Goal: Transaction & Acquisition: Purchase product/service

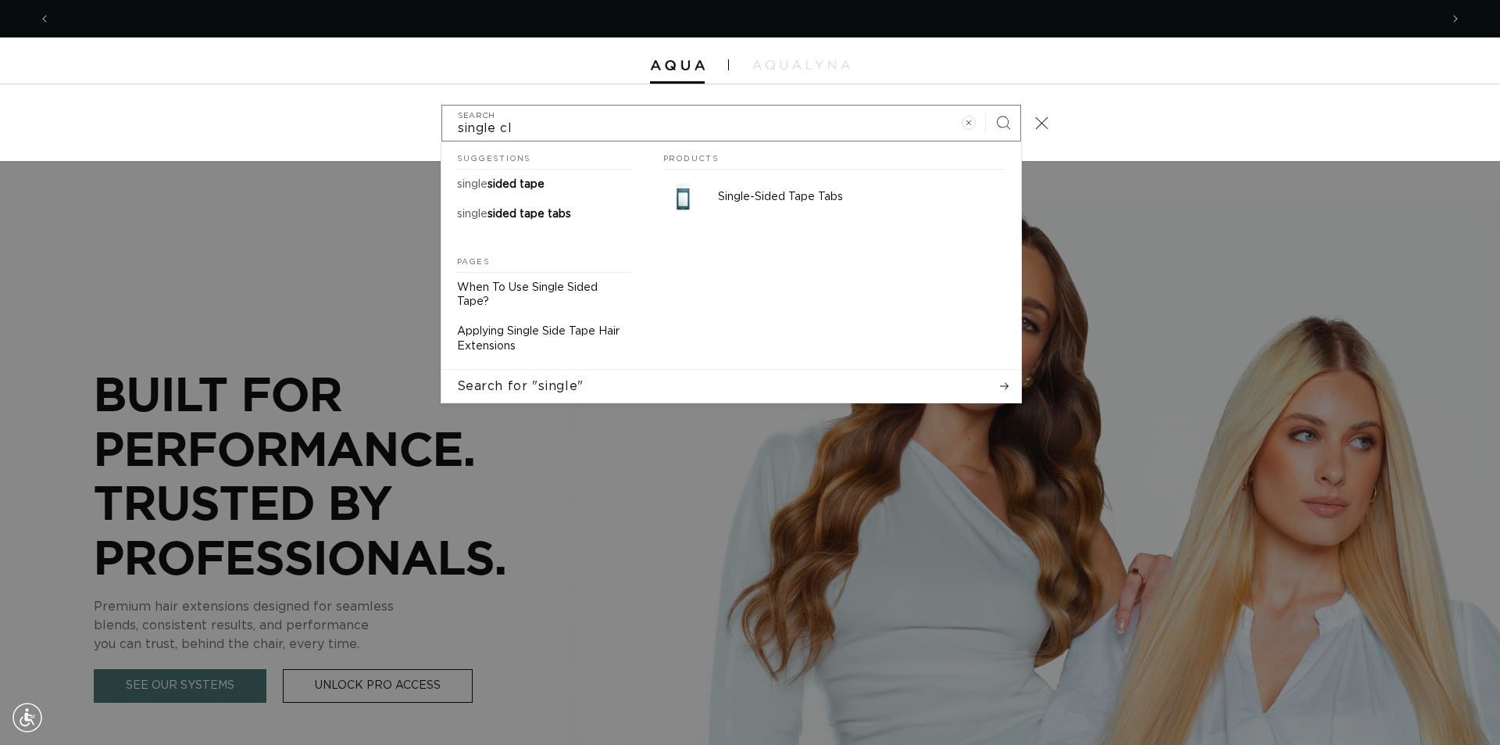
scroll to position [0, 1389]
type input "single clips"
click at [986, 105] on button "Search" at bounding box center [1003, 122] width 34 height 34
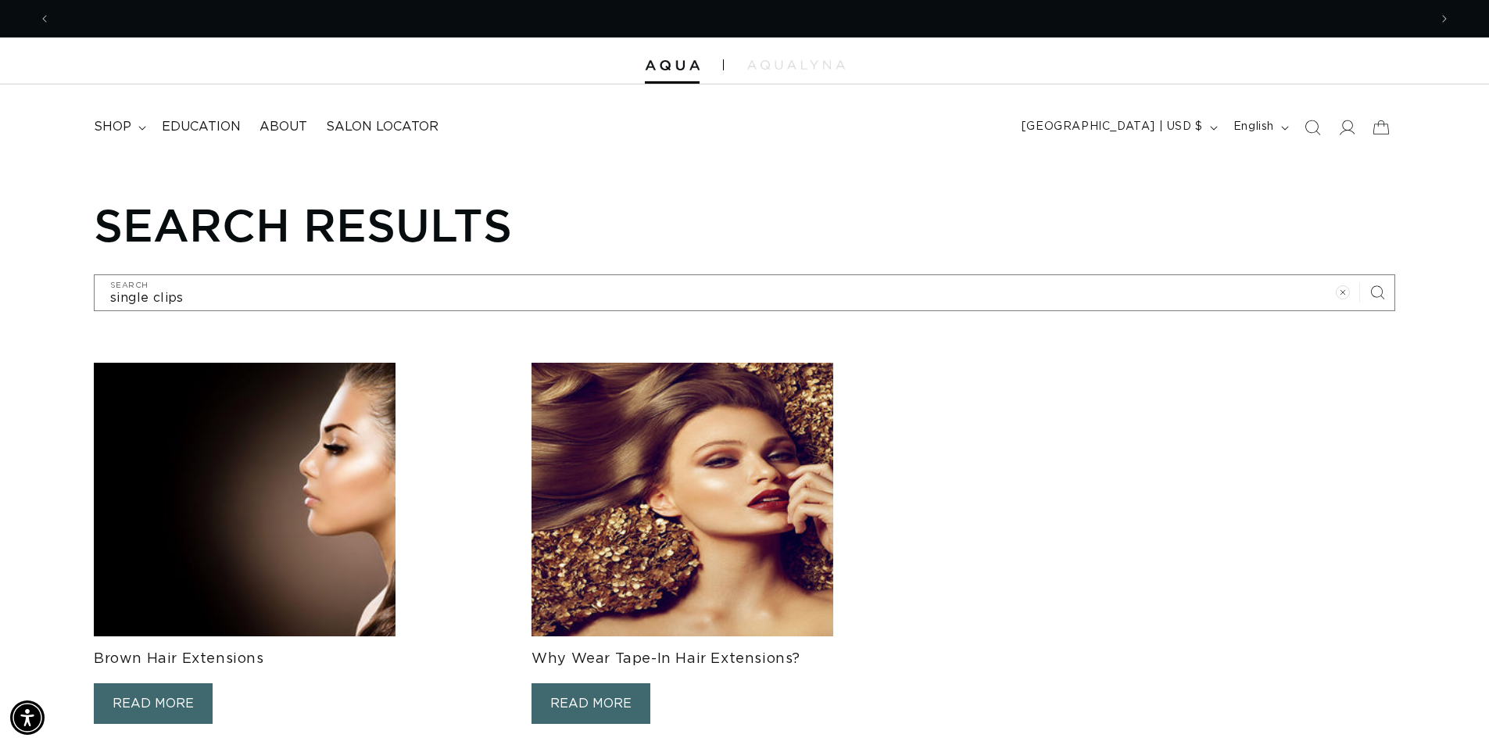
scroll to position [0, 1378]
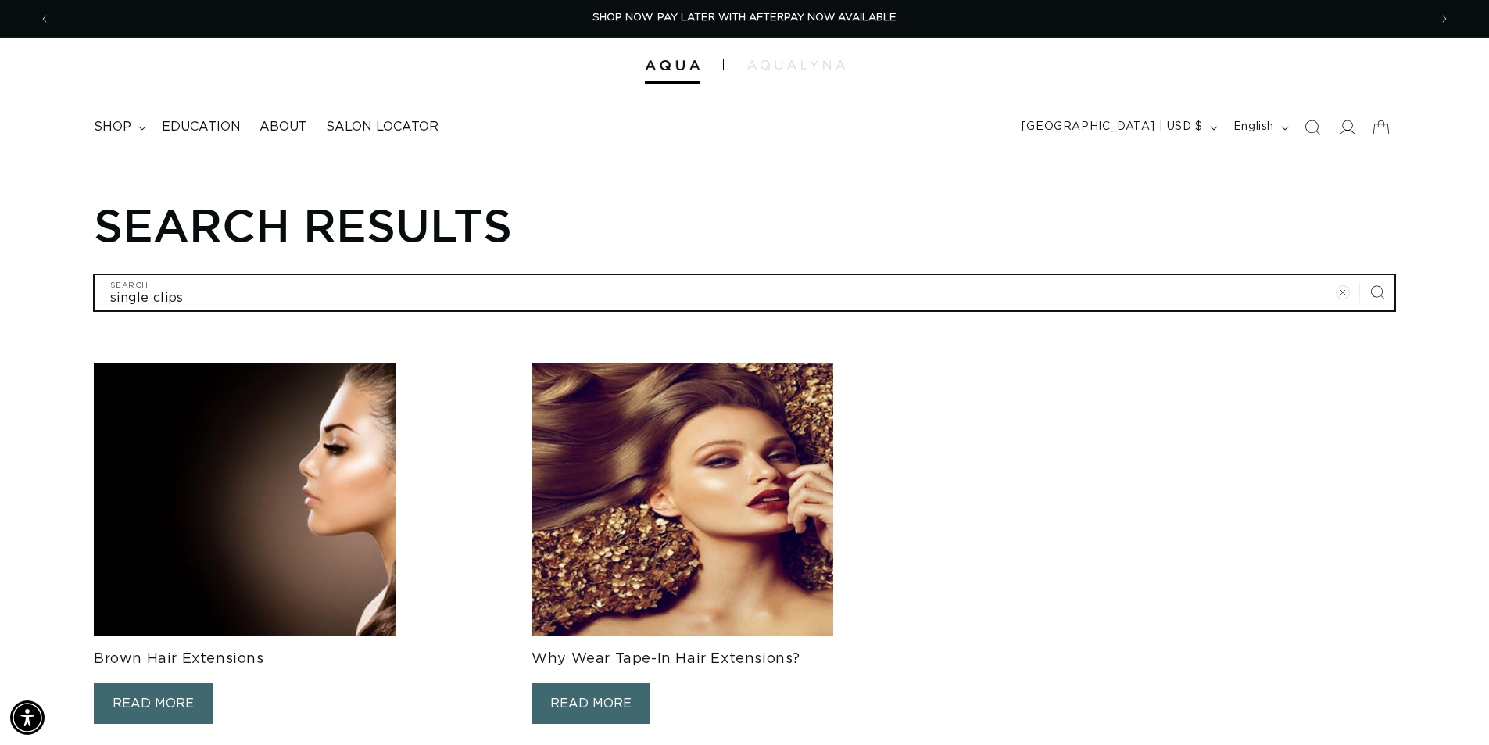
click at [256, 299] on input "single clips" at bounding box center [745, 292] width 1300 height 35
type input "single clip"
type input "single cli"
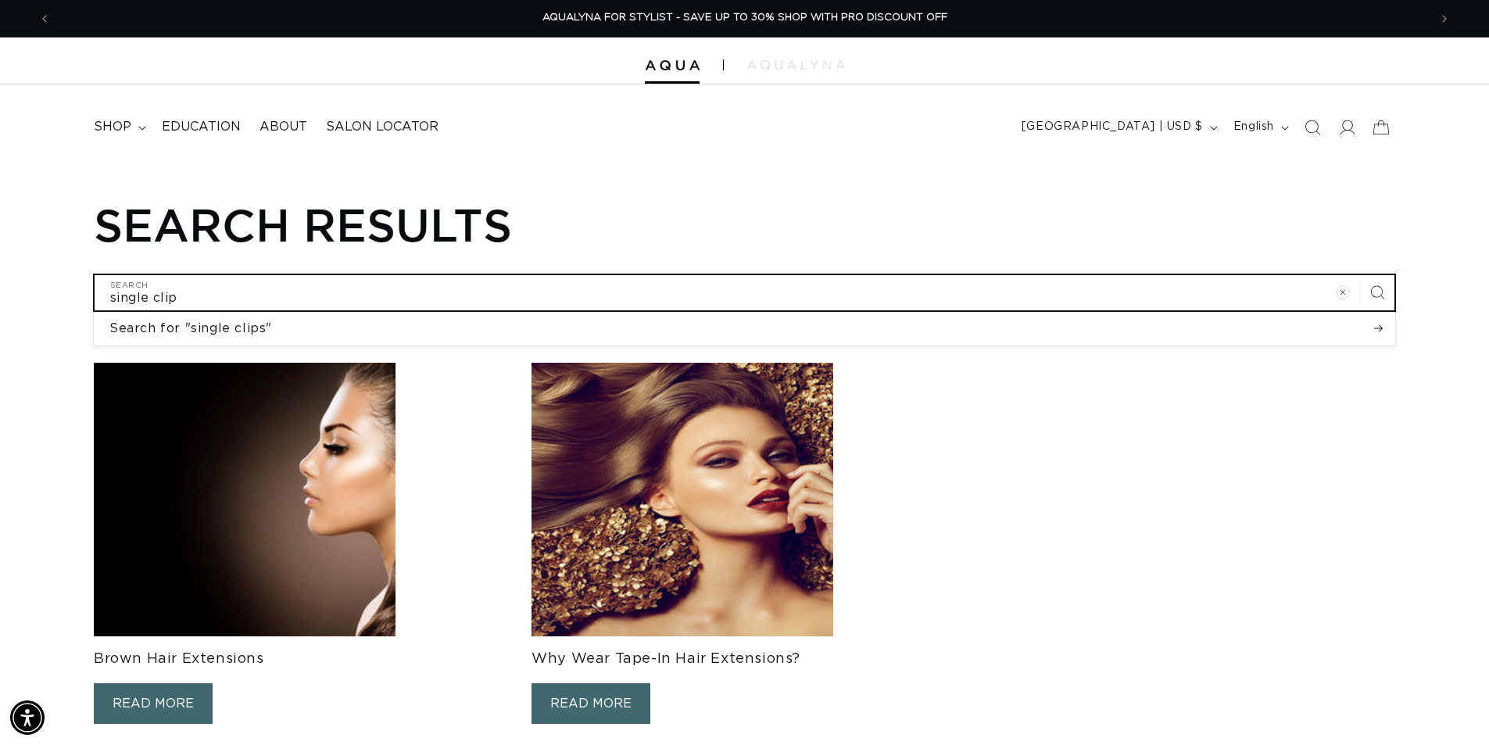
type input "single cli"
type input "single cl"
type input "single c"
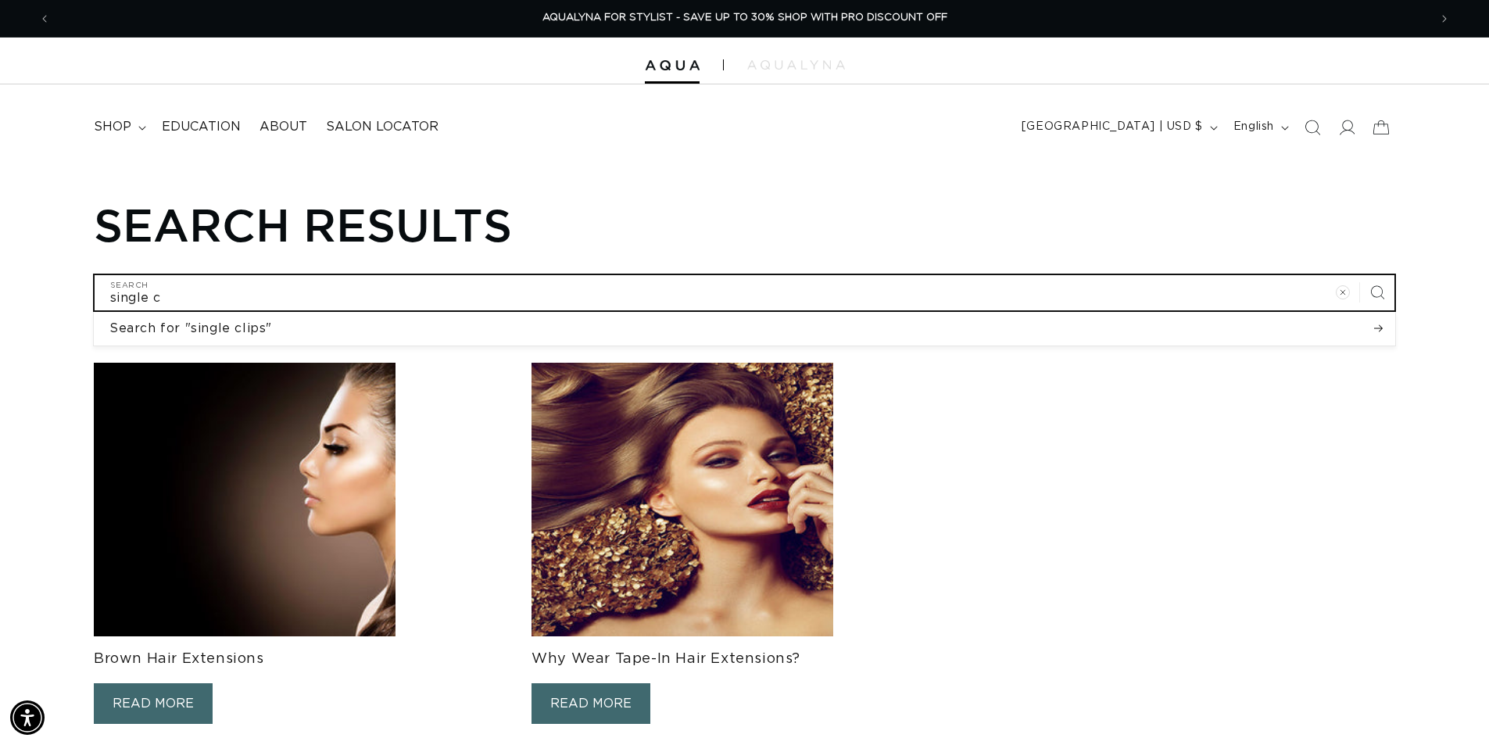
type input "single"
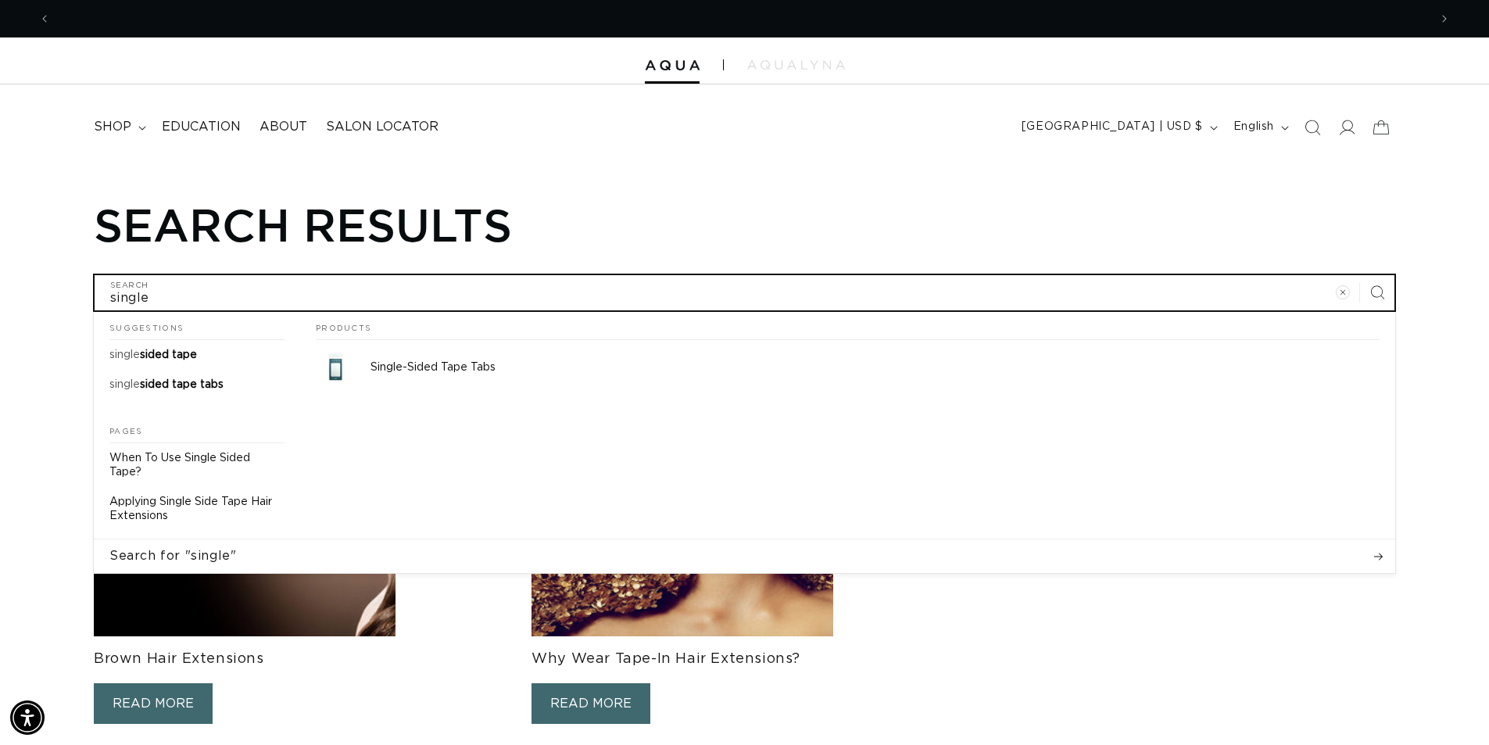
scroll to position [0, 0]
type input "single"
type input "singl"
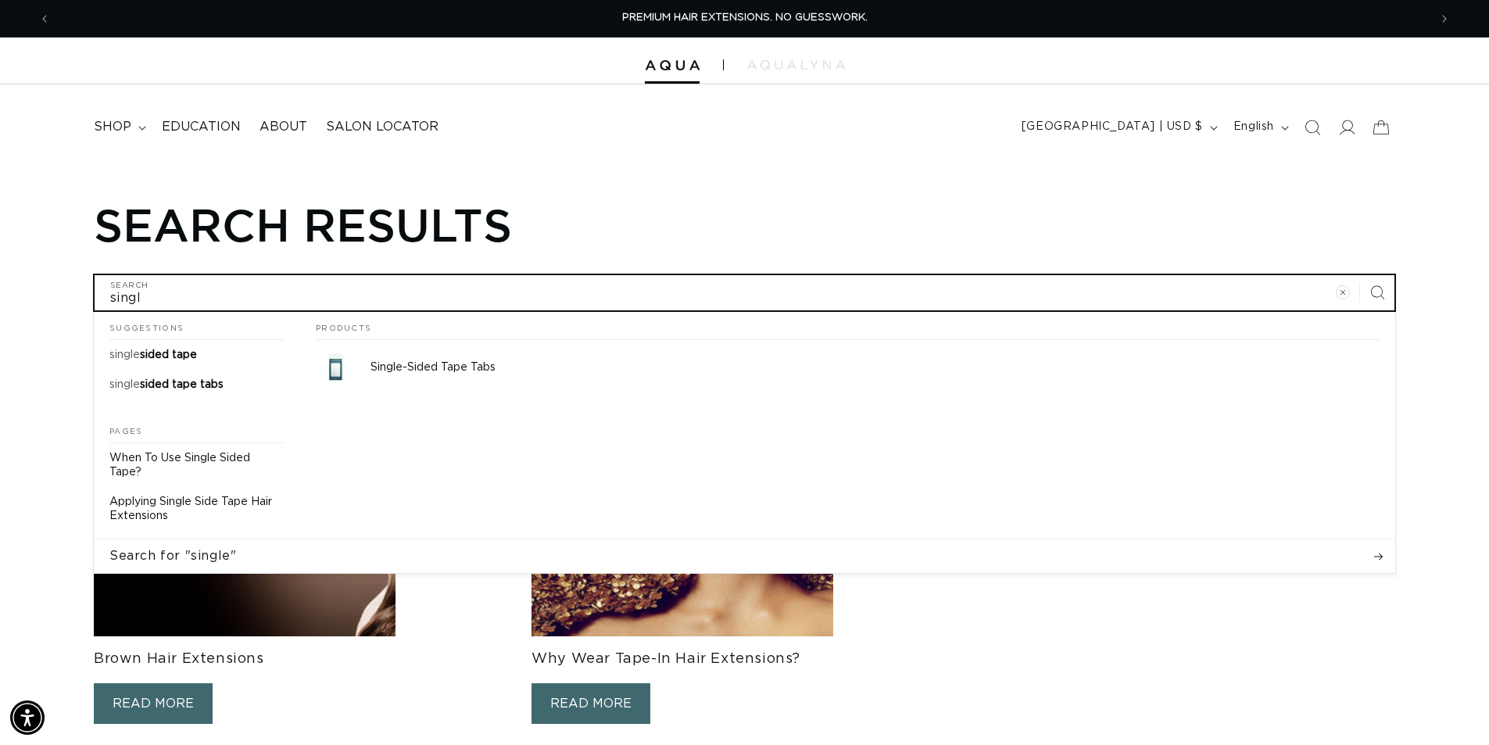
type input "sing"
type input "sin"
type input "si"
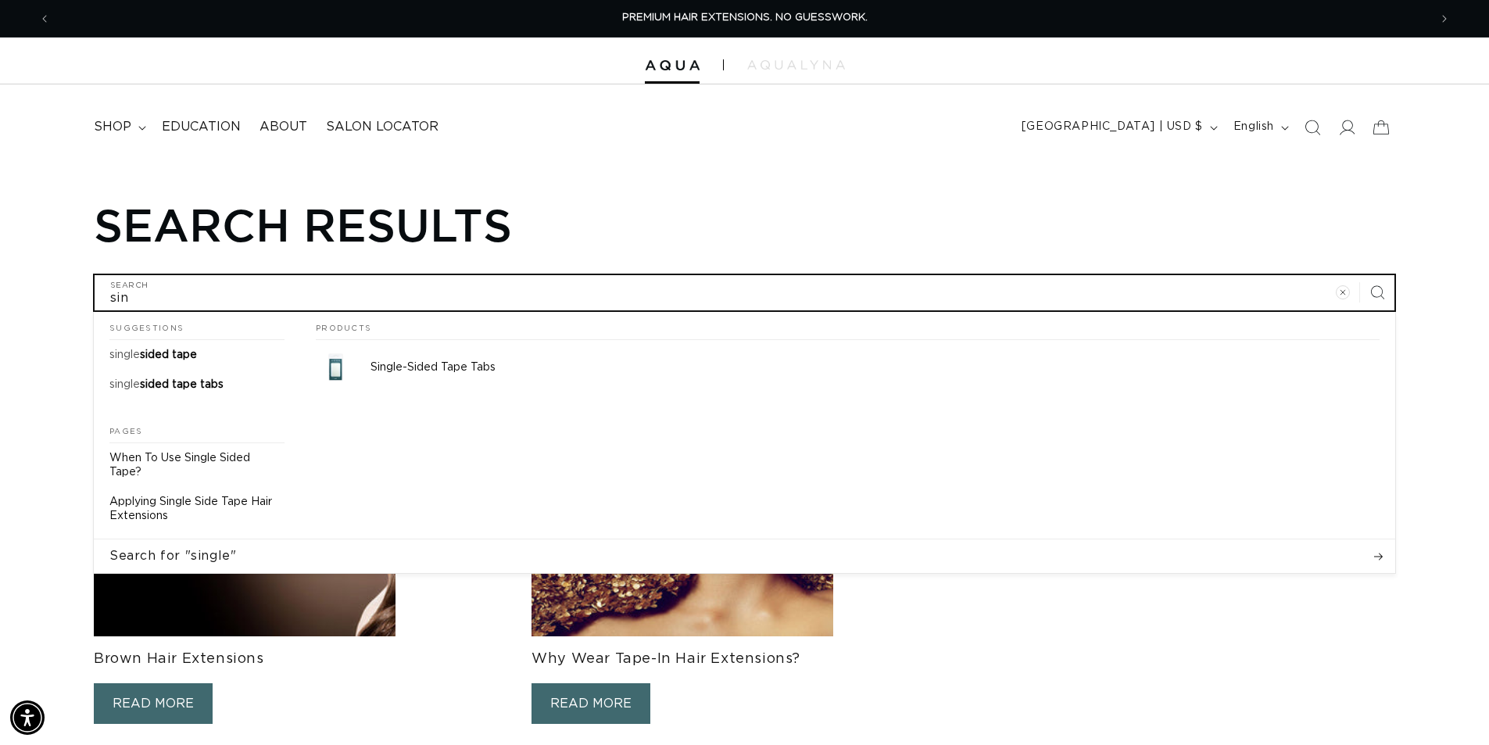
type input "si"
type input "s"
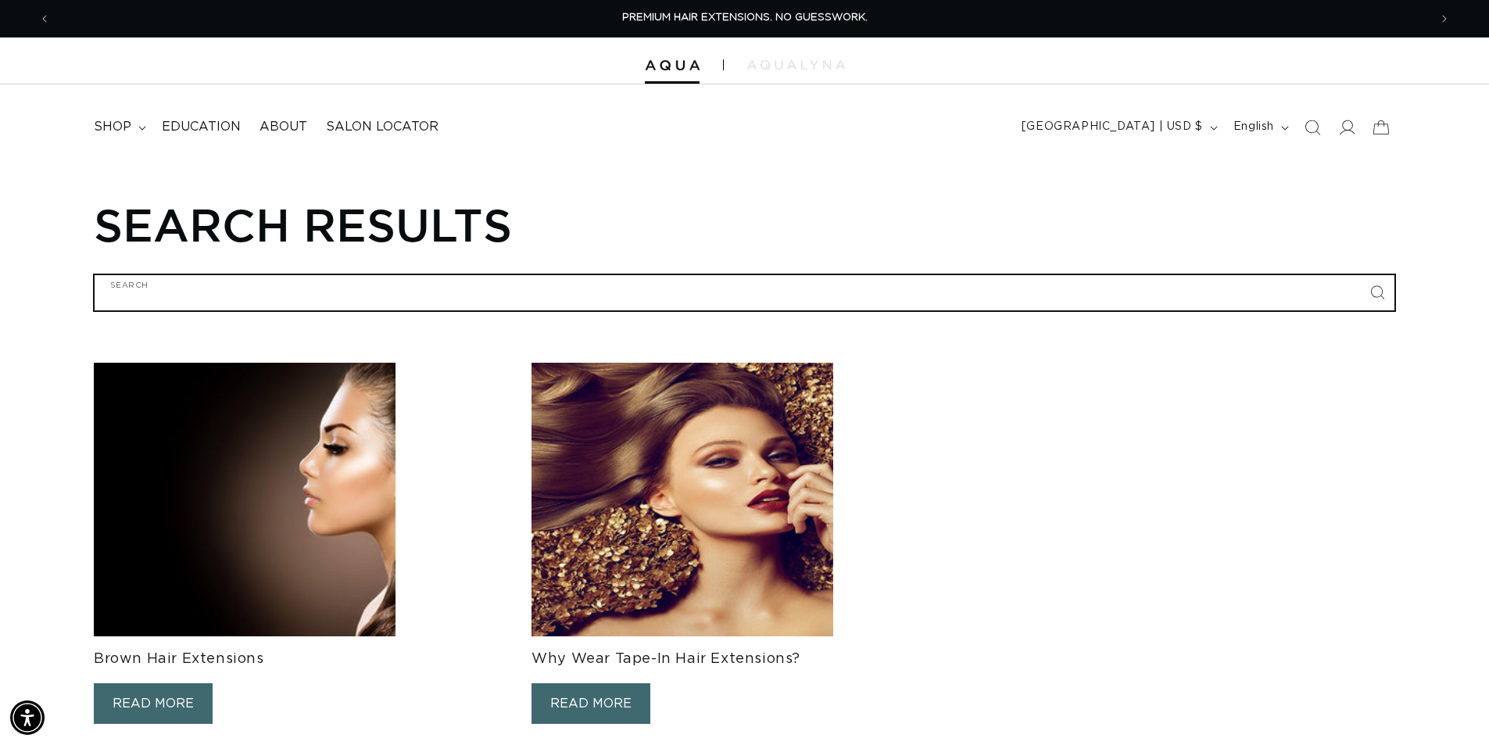
type input "p"
type input "pr"
type input "pro"
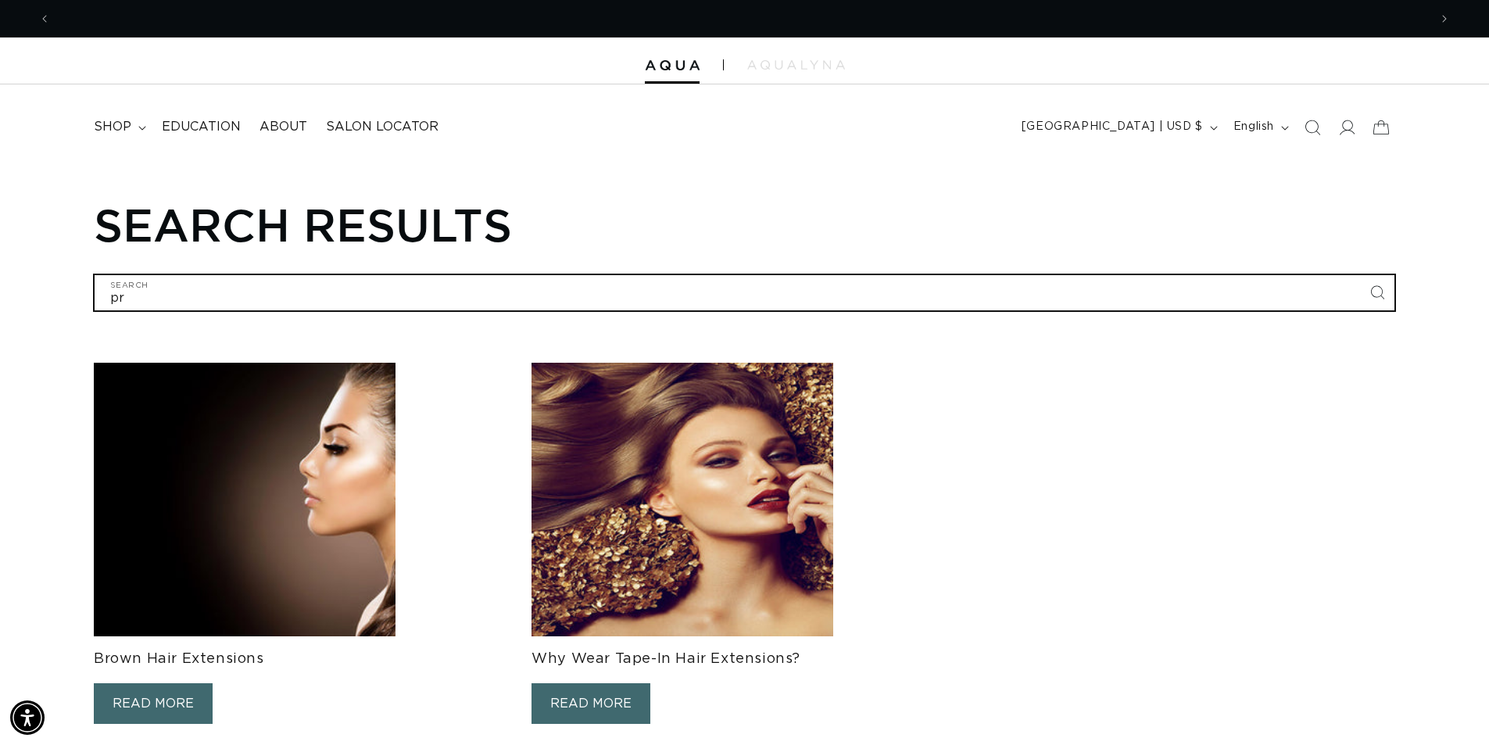
type input "pro"
type input "pron"
type input "prong"
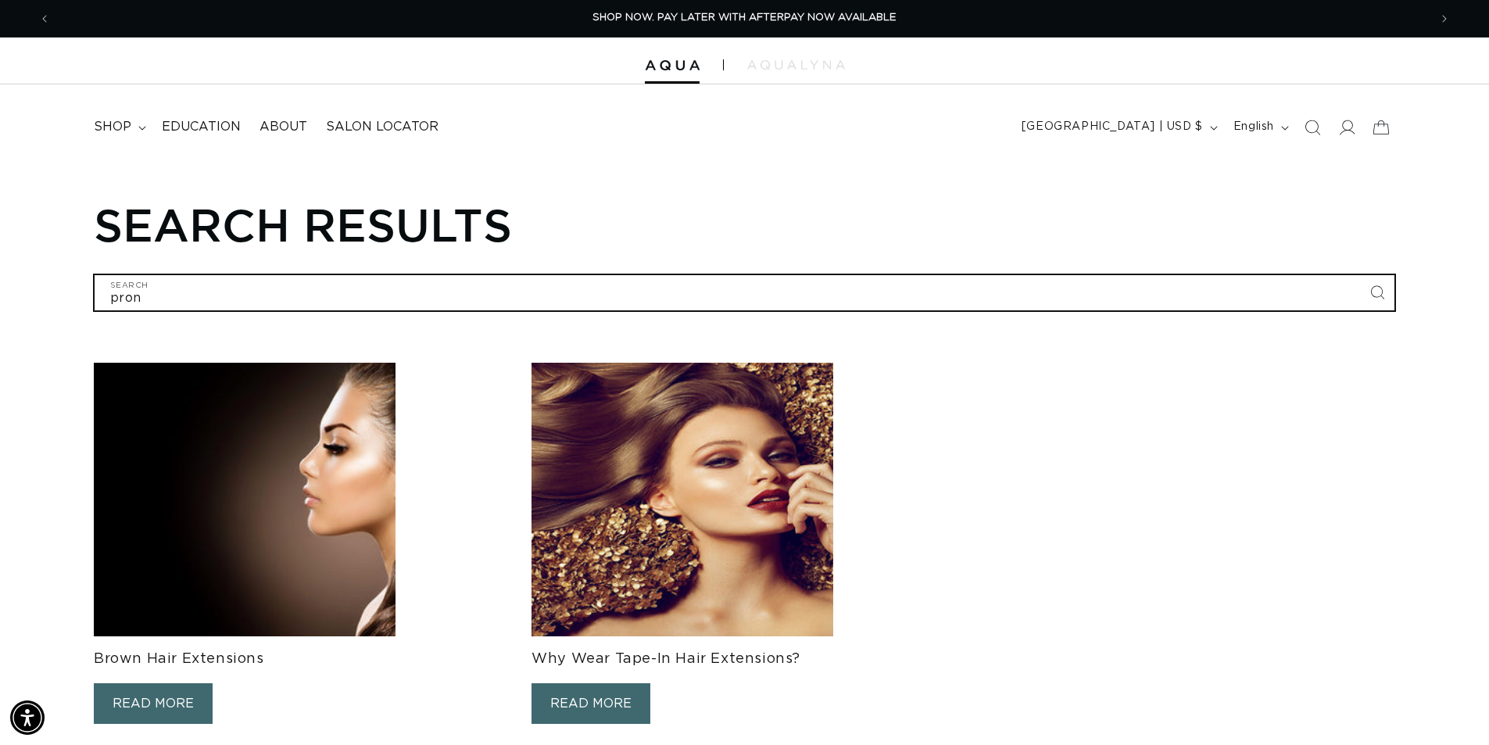
type input "prong"
type input "prong c"
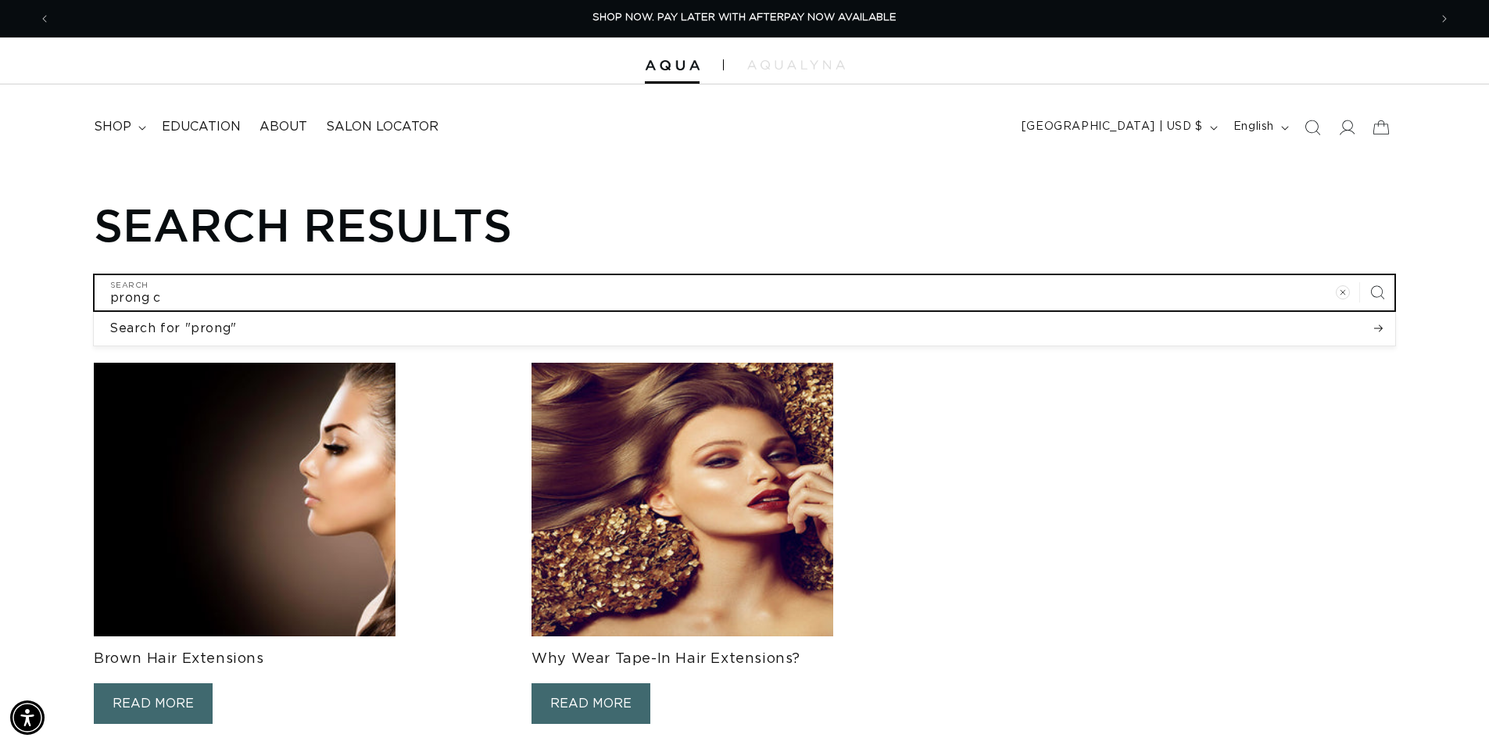
type input "prong cl"
type input "prong cli"
type input "prong clip"
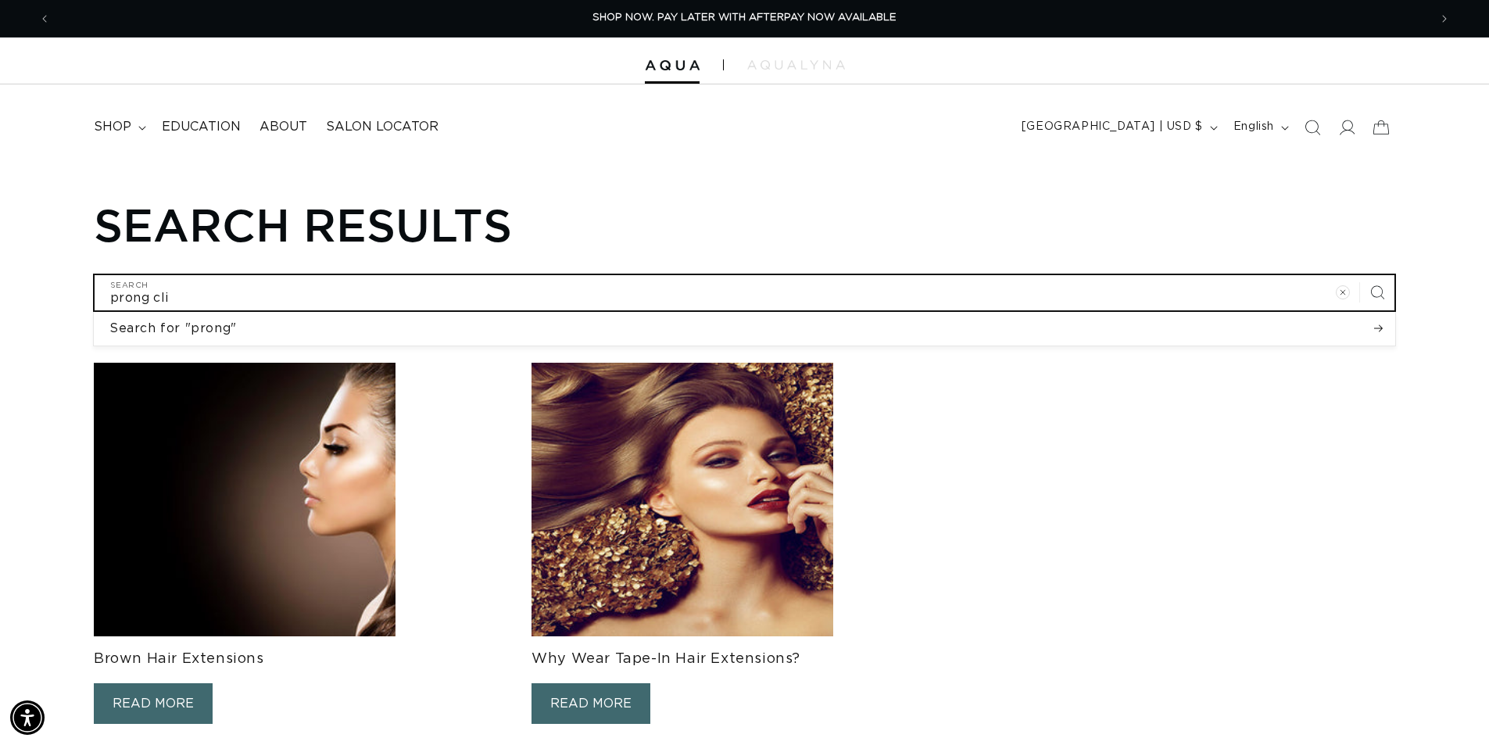
type input "prong clip"
type input "prong clips"
click at [94, 312] on button "Search for "prong"" at bounding box center [744, 328] width 1301 height 33
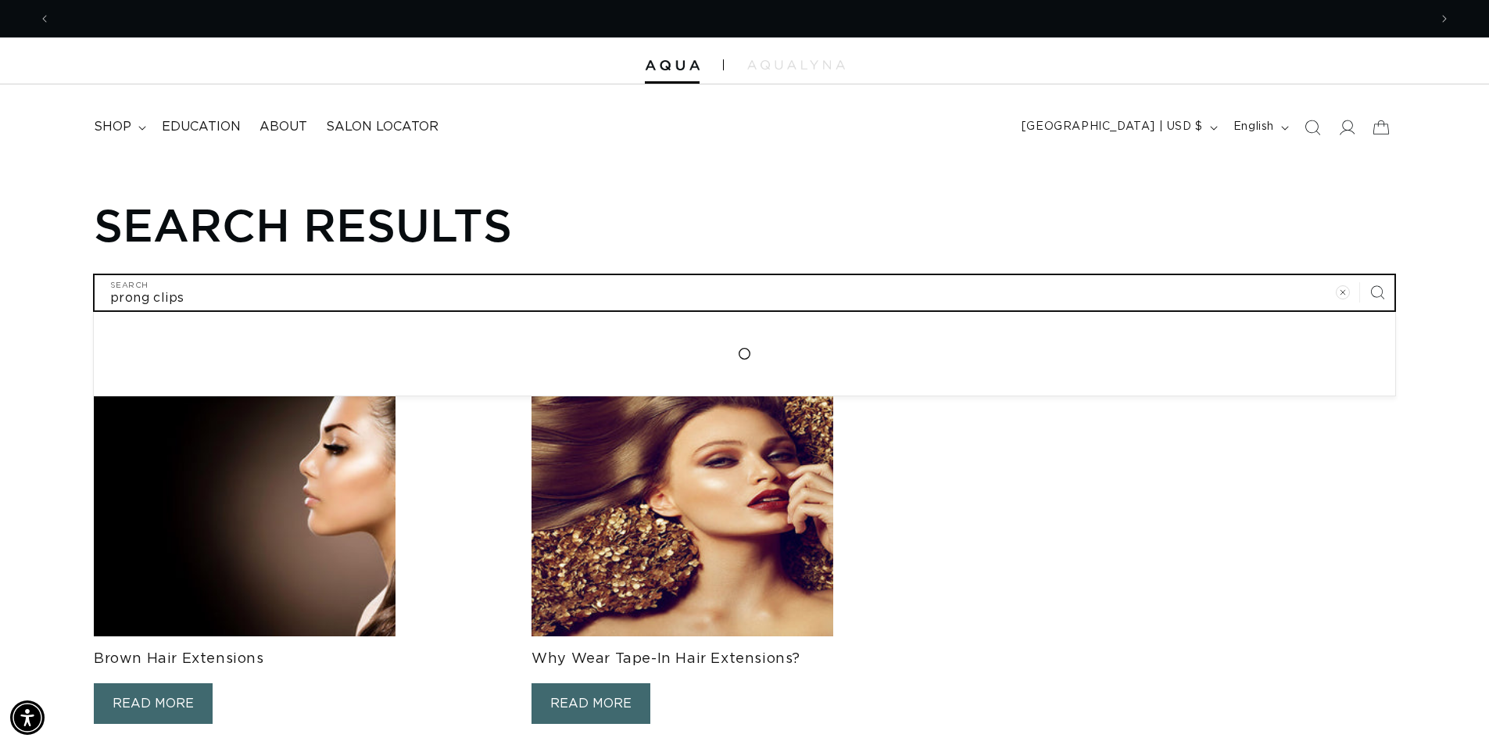
scroll to position [0, 2755]
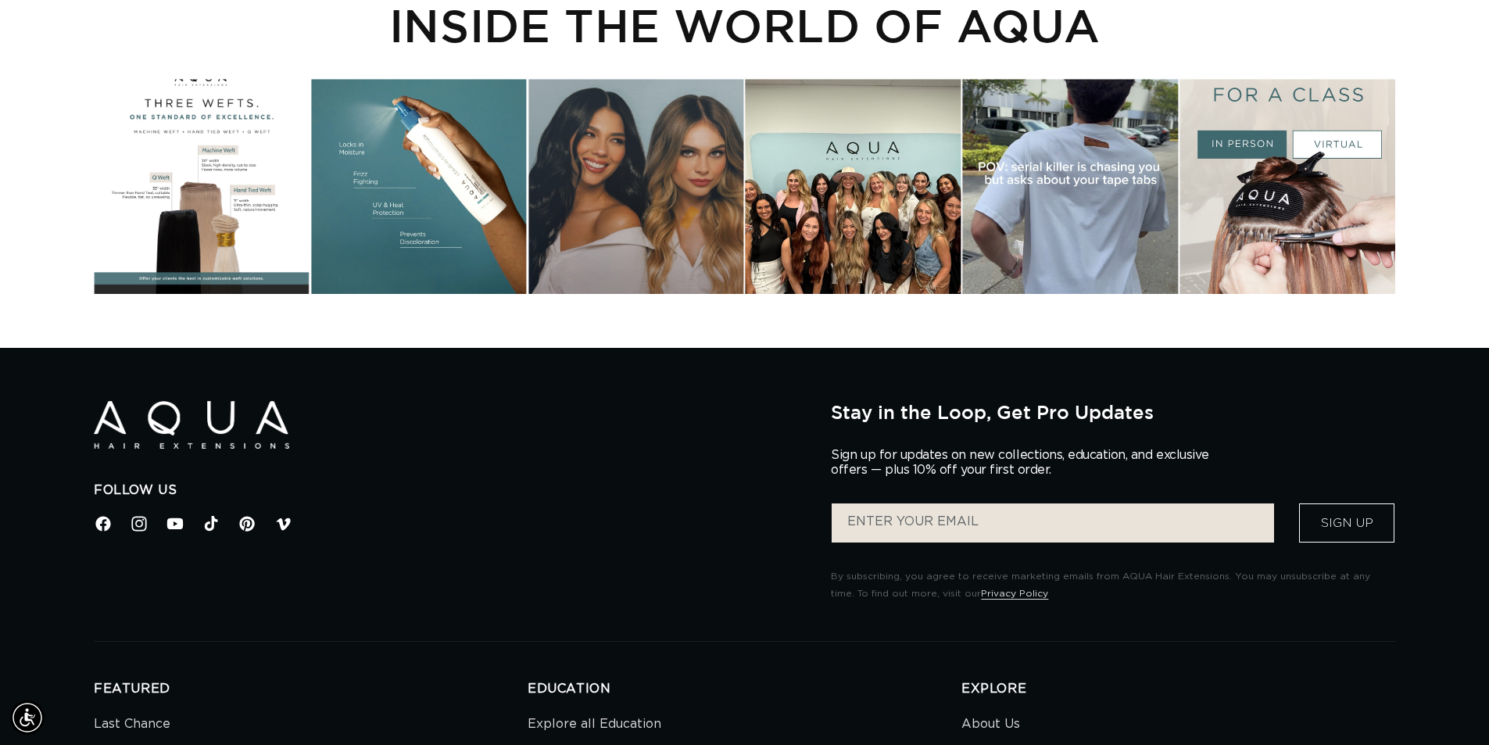
scroll to position [156, 0]
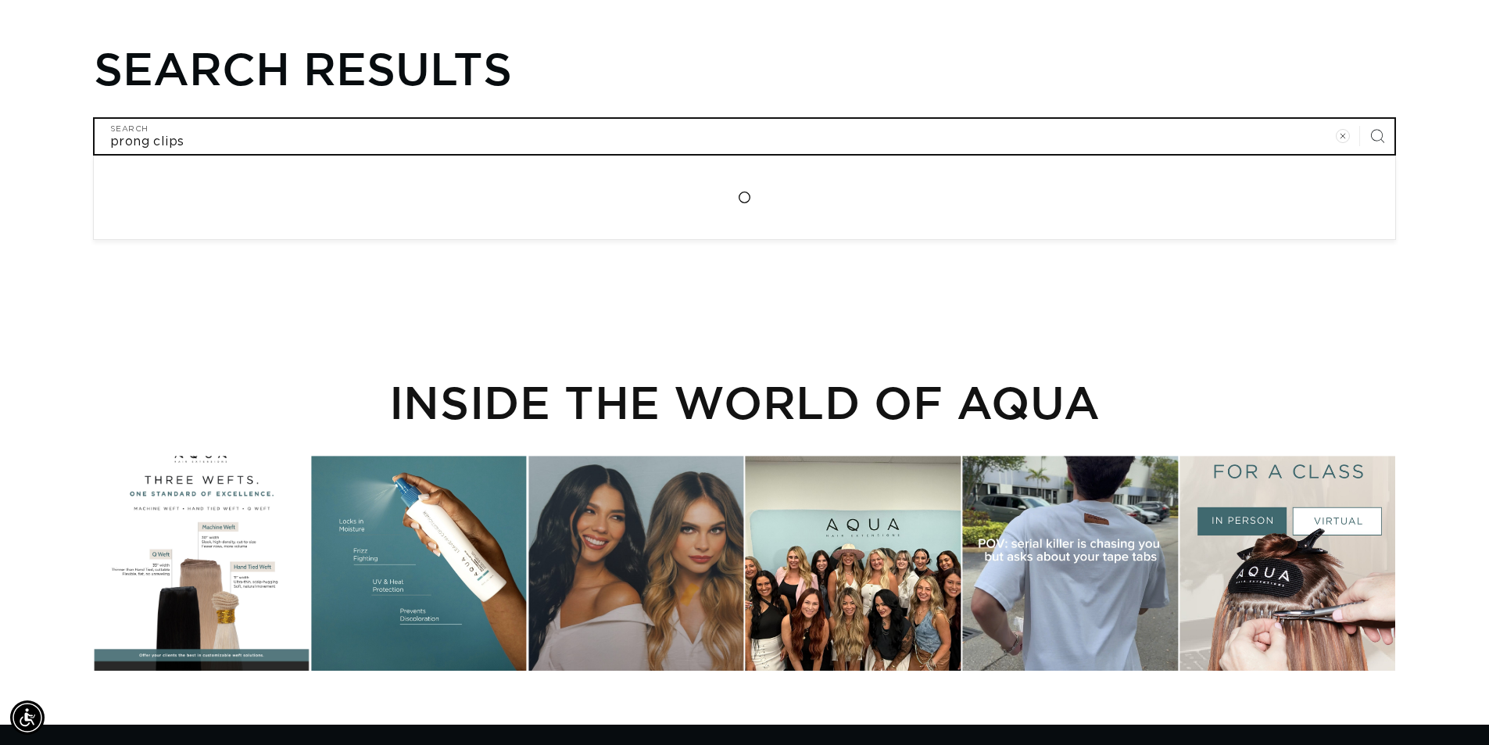
drag, startPoint x: 179, startPoint y: 141, endPoint x: -53, endPoint y: 142, distance: 232.1
click at [0, 142] on html "Skip to content PREMIUM HAIR EXTENSIONS. NO GUESSWORK. SHOP NOW. PAY LATER WITH…" at bounding box center [744, 216] width 1489 height 745
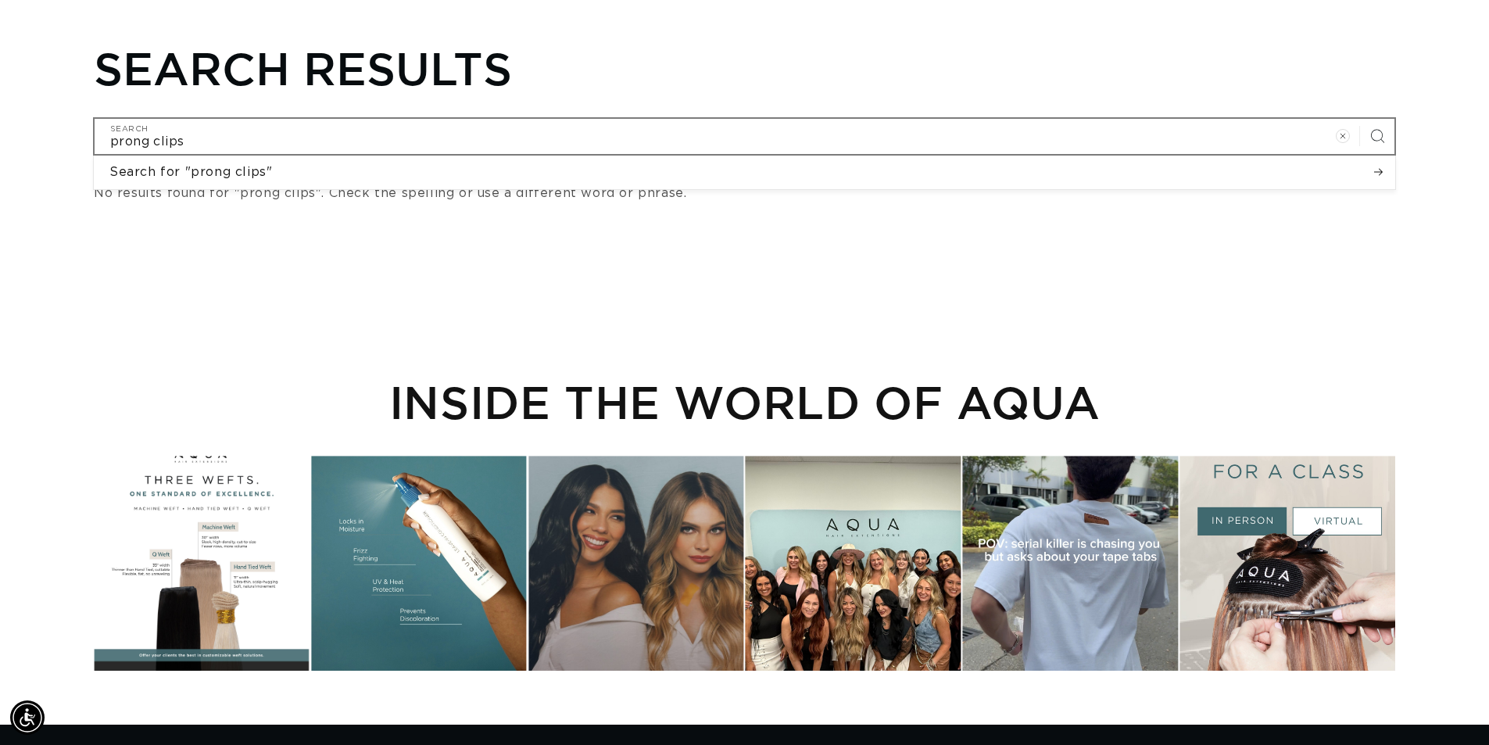
scroll to position [0, 2755]
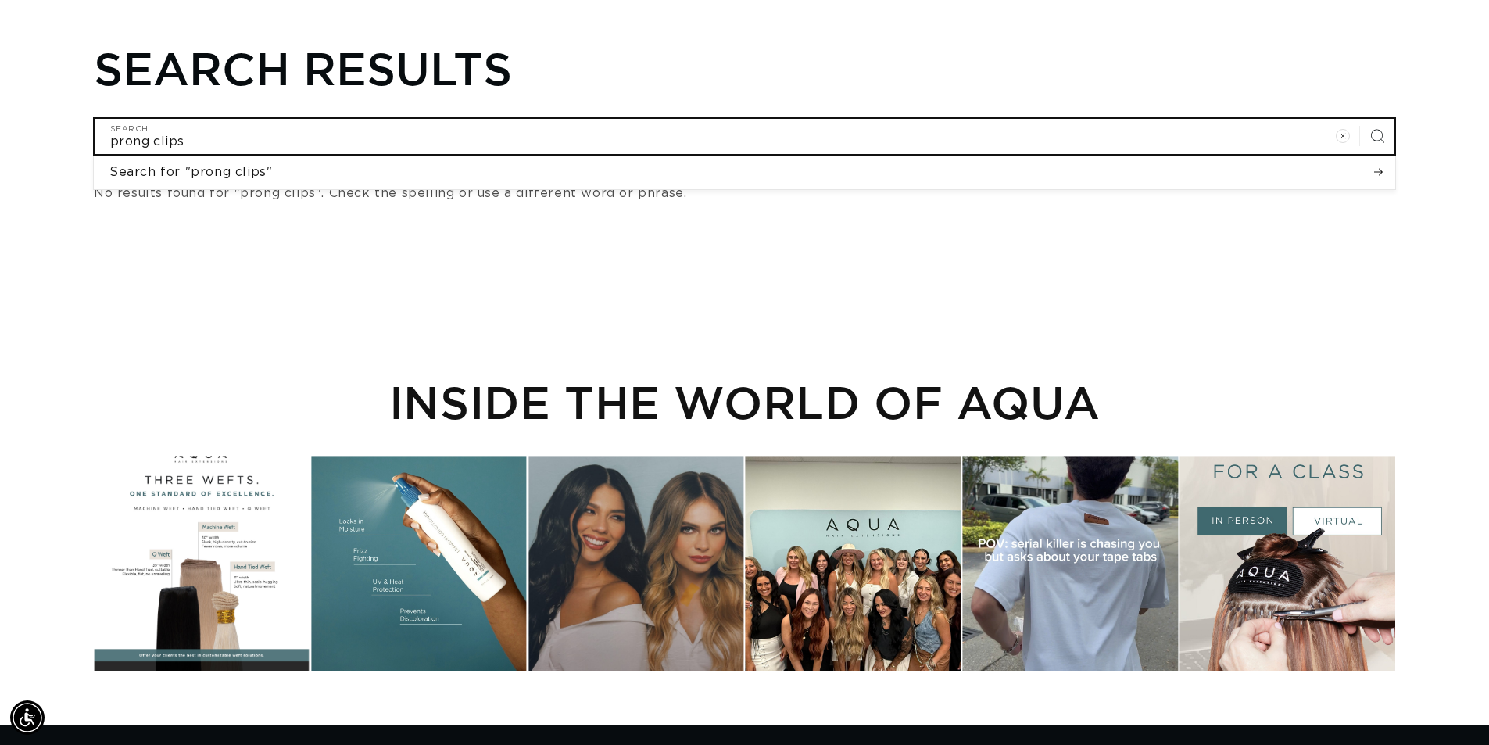
click at [240, 147] on input "prong clips" at bounding box center [745, 136] width 1300 height 35
drag, startPoint x: 234, startPoint y: 139, endPoint x: 55, endPoint y: 123, distance: 178.9
click at [55, 123] on div "Search results prong clips Search Search for "prong clips" No results found for…" at bounding box center [744, 122] width 1489 height 163
type input "c"
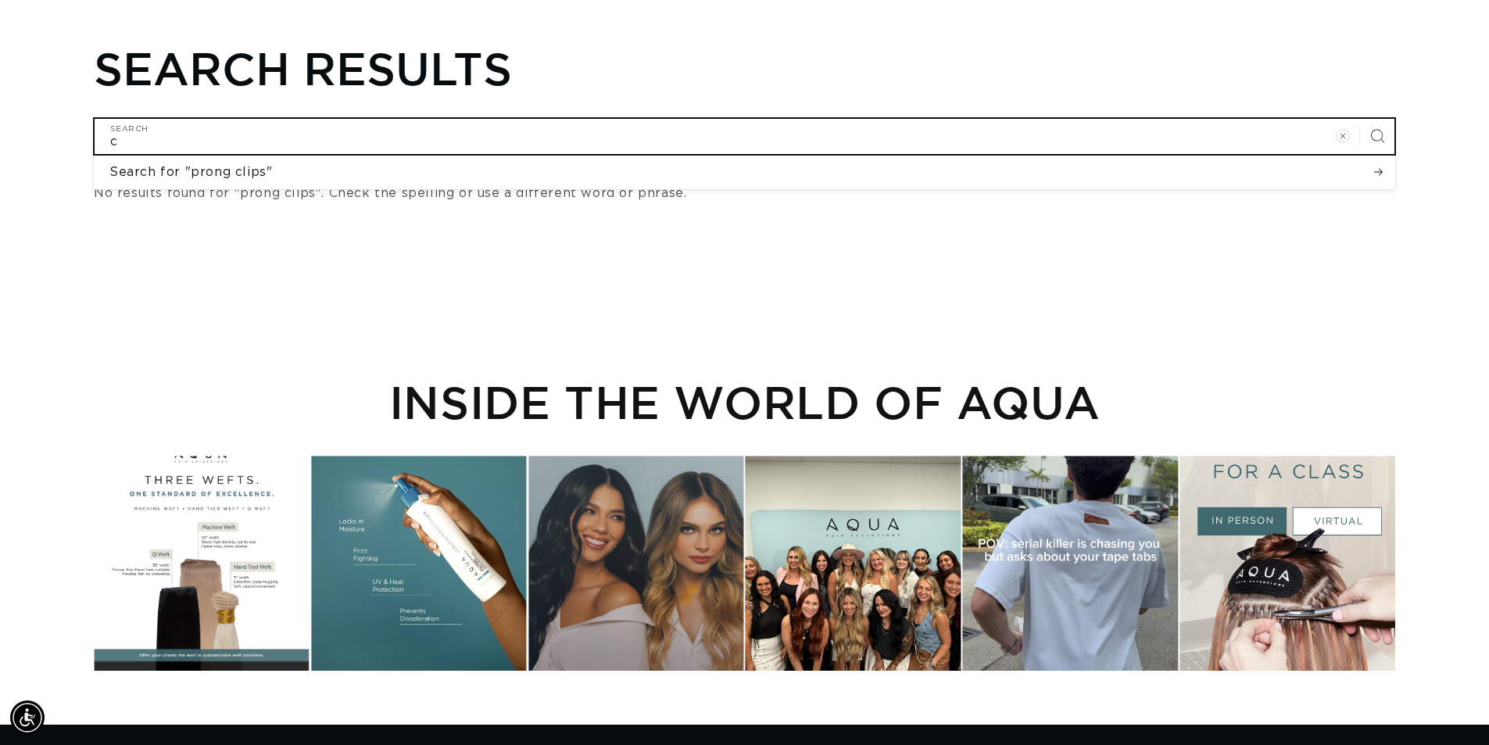
type input "cl"
type input "cli"
type input "clip"
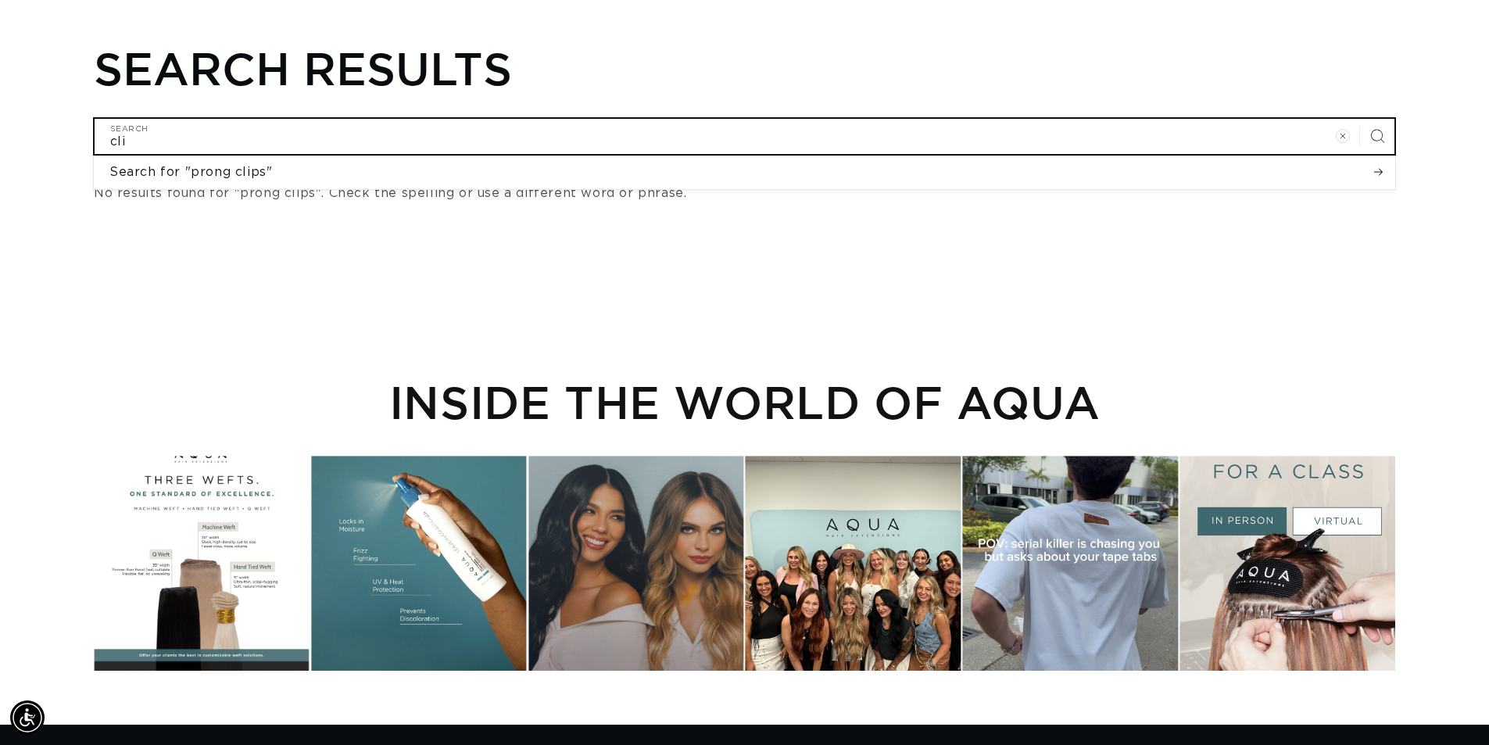
type input "clip"
type input "clips"
click at [94, 156] on button "Search for "prong clips"" at bounding box center [744, 172] width 1301 height 33
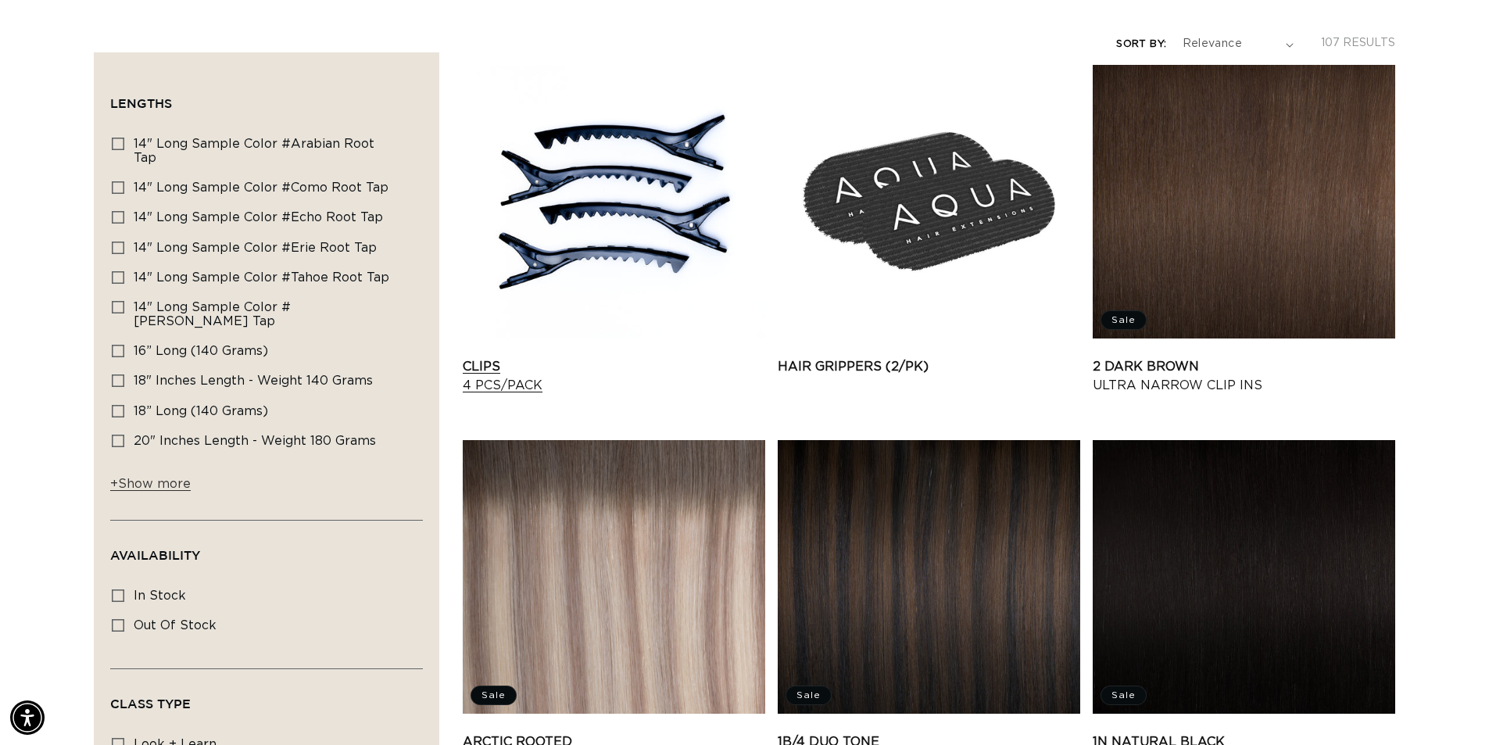
scroll to position [313, 0]
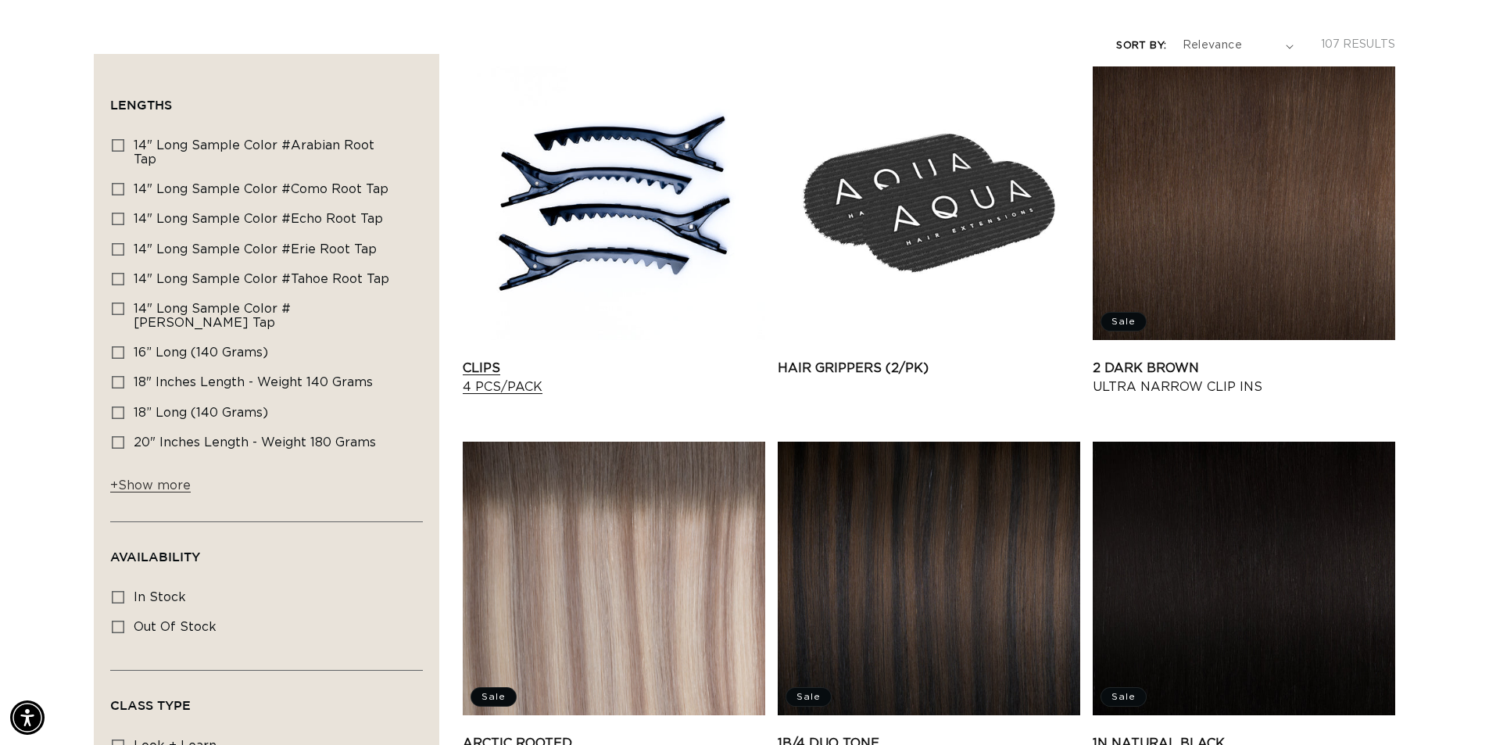
click at [690, 359] on link "Clips 4 pcs/pack" at bounding box center [614, 378] width 302 height 38
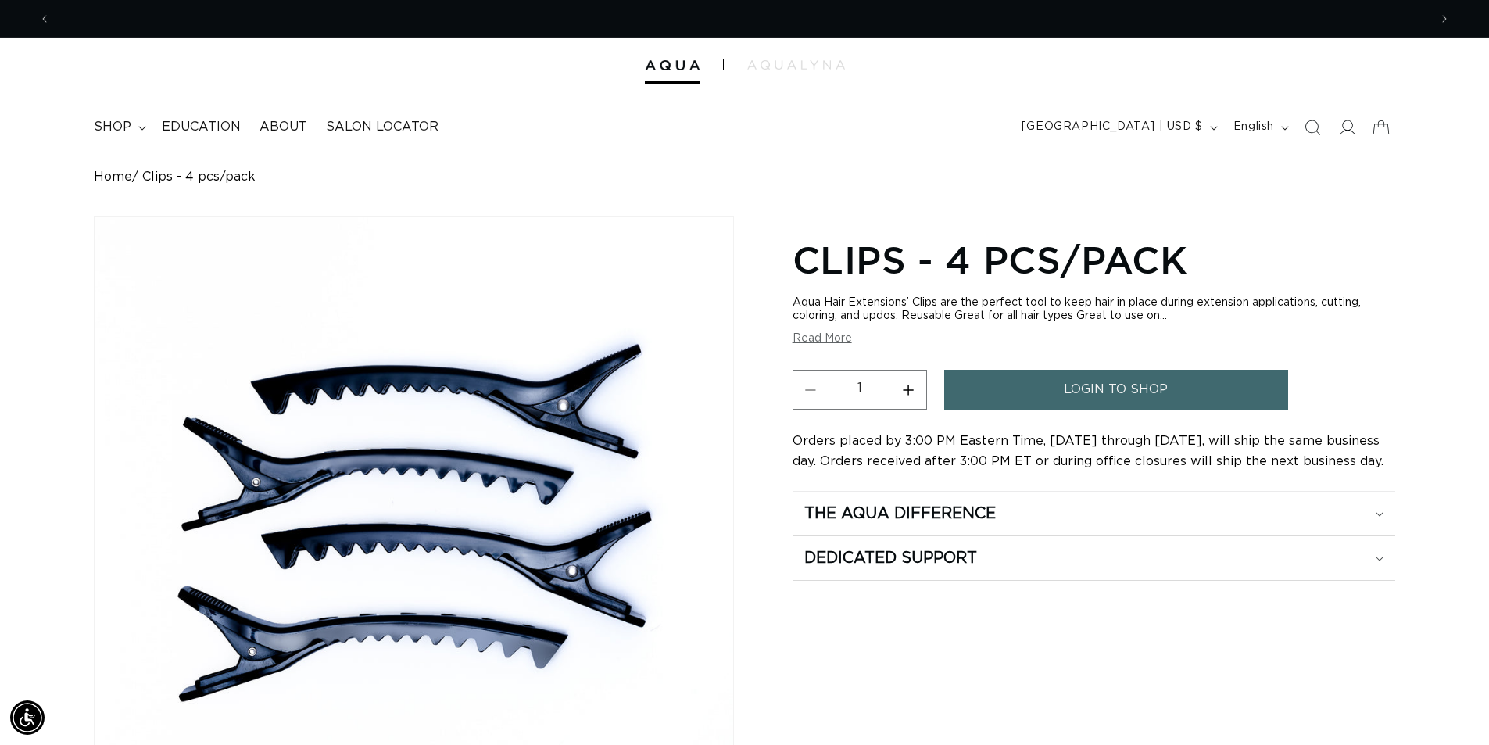
click at [1312, 127] on icon "Search" at bounding box center [1312, 128] width 16 height 16
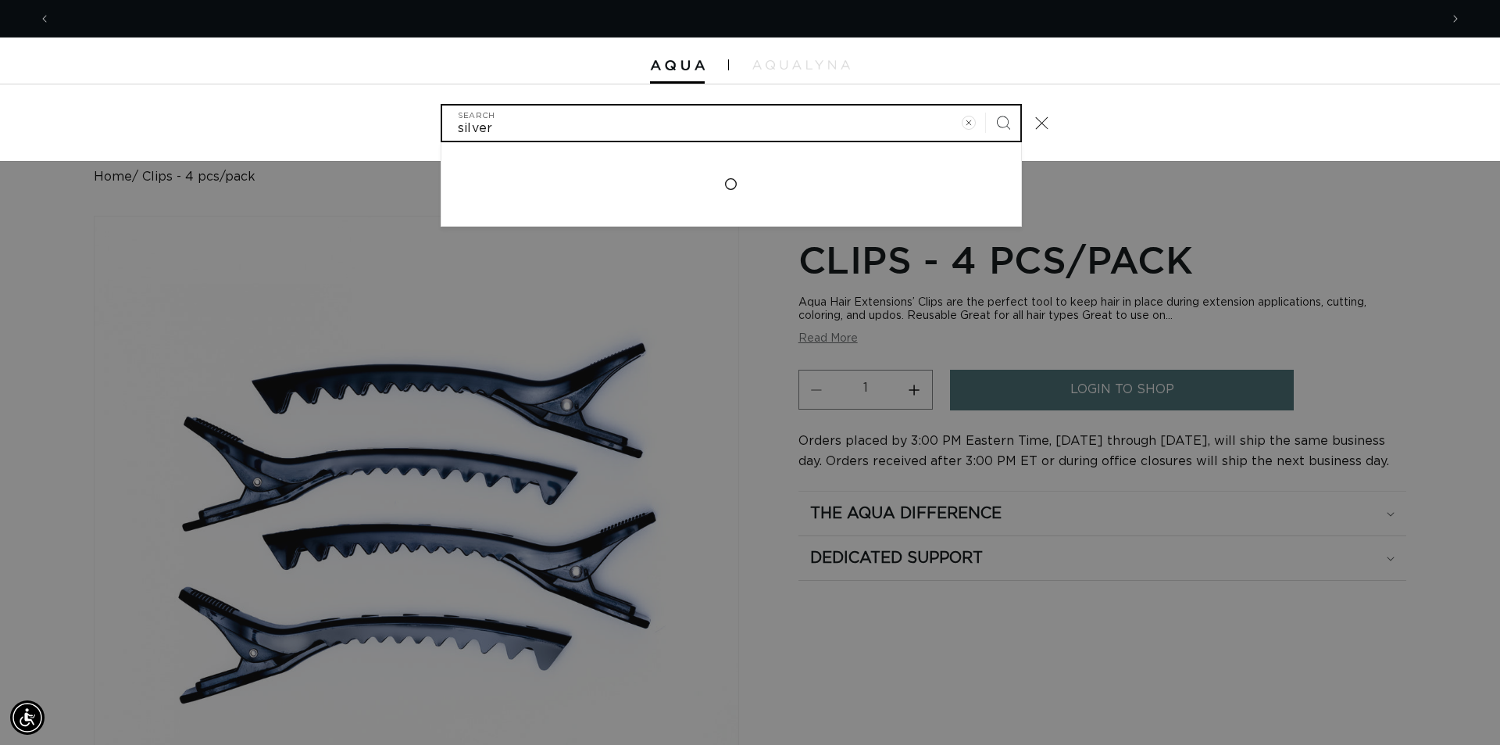
scroll to position [0, 1389]
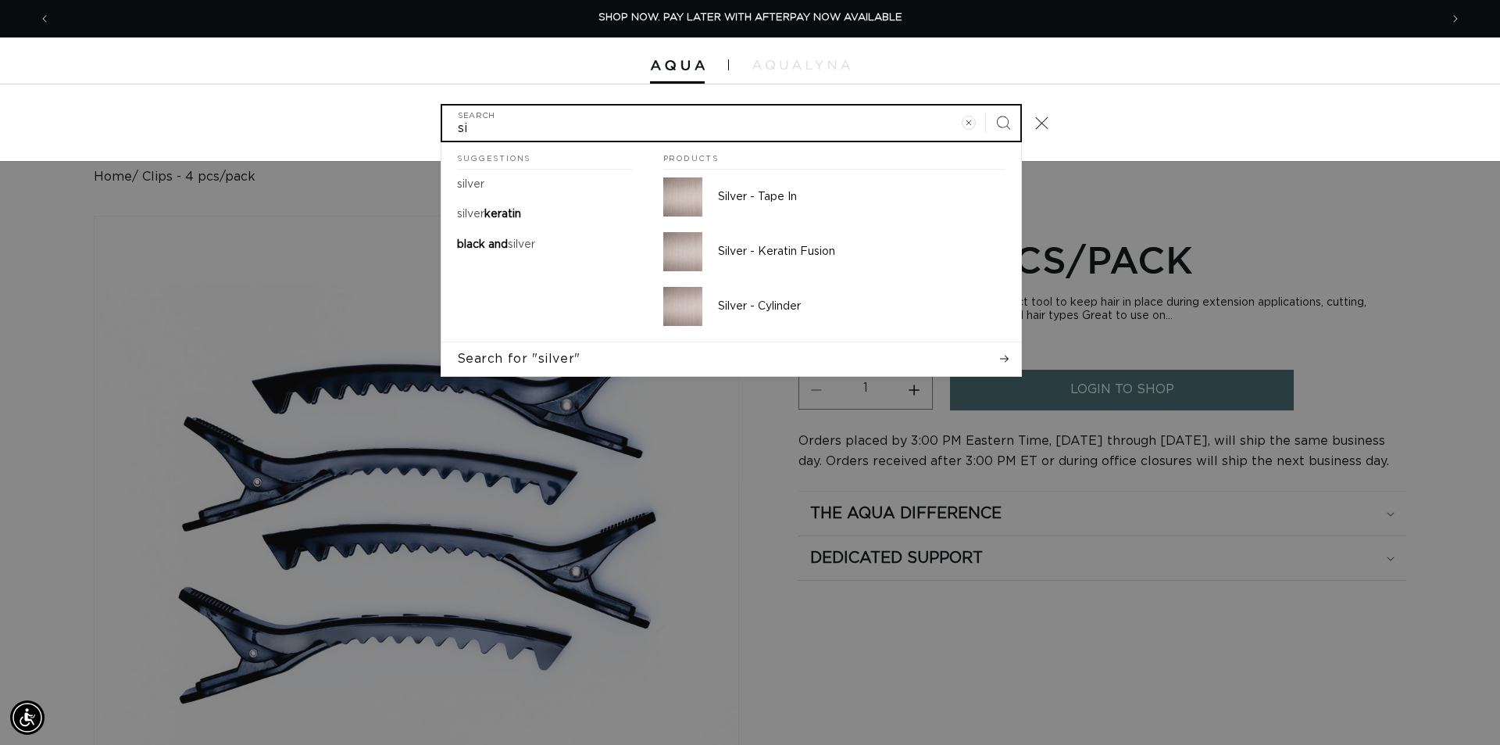
type input "s"
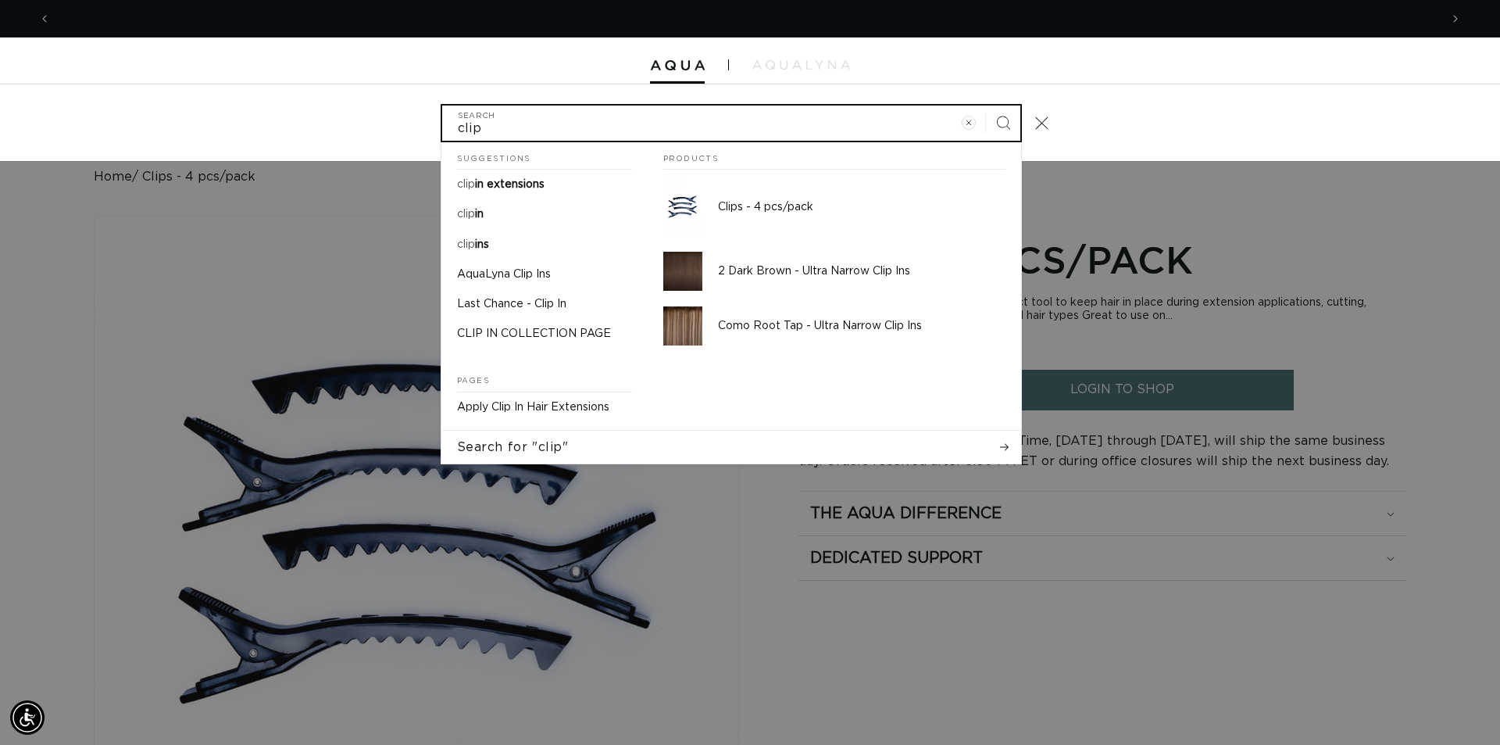
scroll to position [0, 2779]
type input "clip"
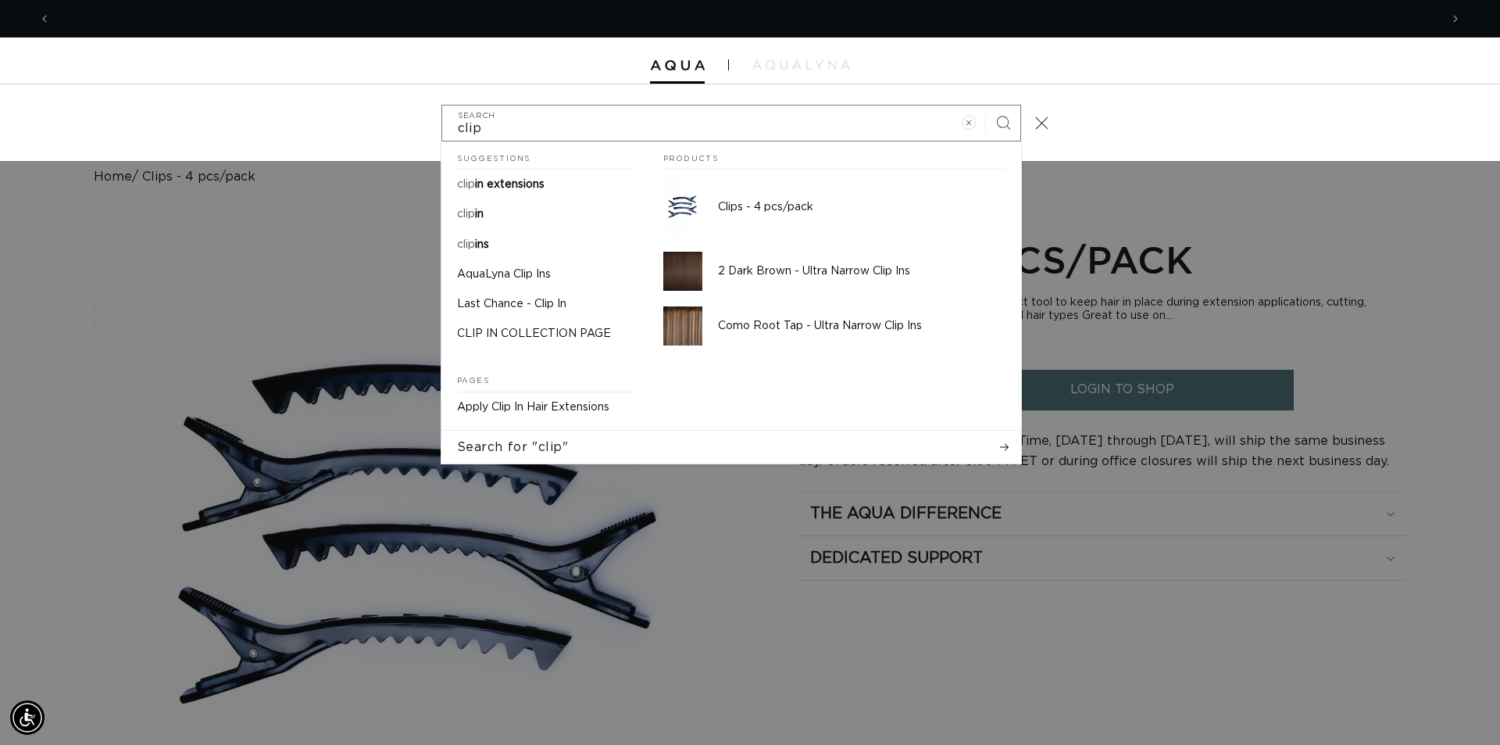
scroll to position [0, 1389]
